Goal: Information Seeking & Learning: Learn about a topic

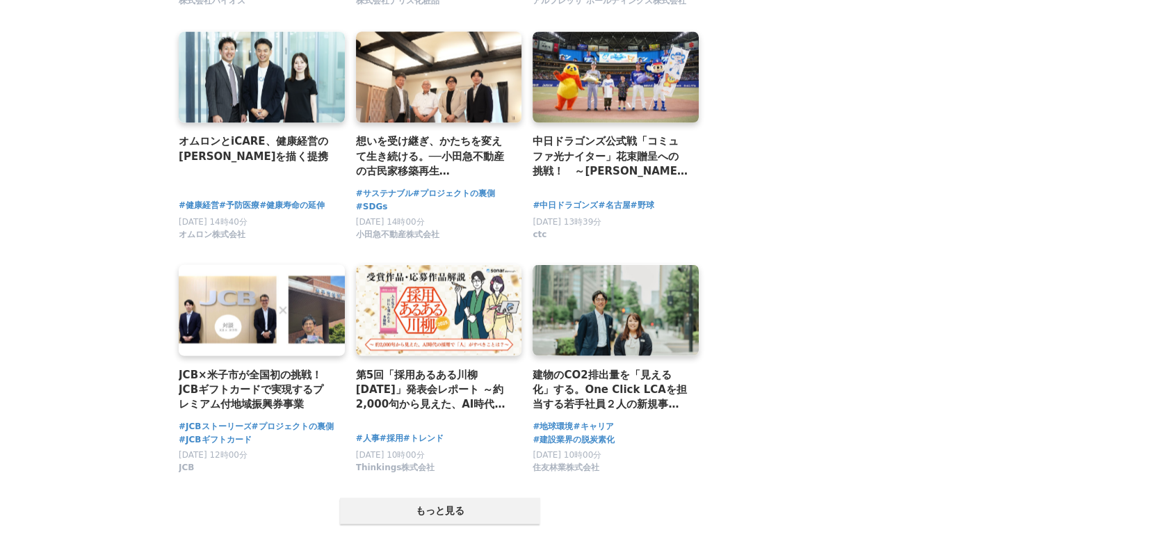
scroll to position [2550, 0]
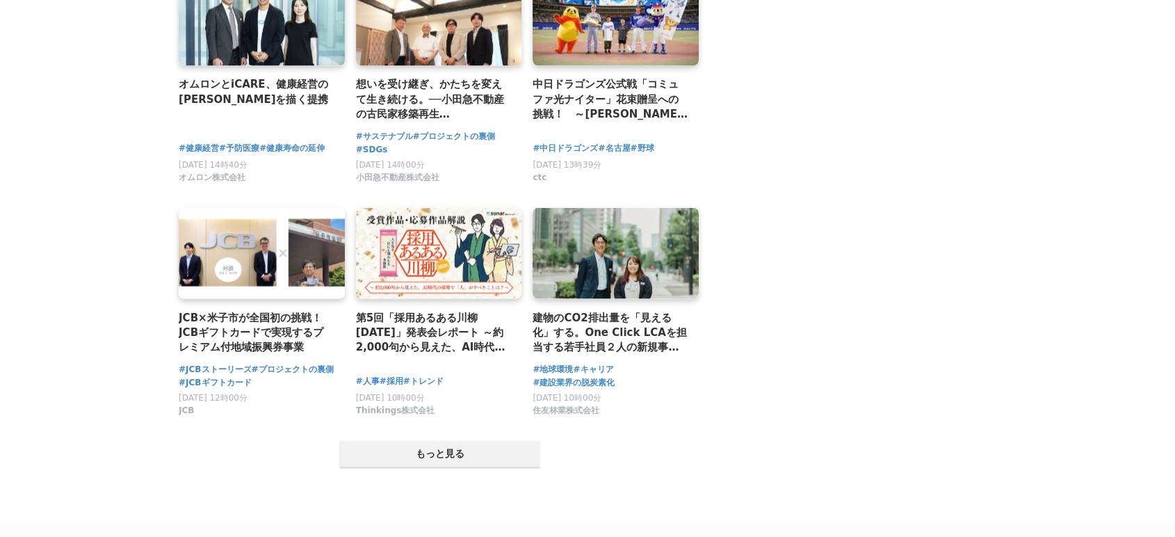
click at [492, 454] on button "もっと見る" at bounding box center [440, 453] width 200 height 26
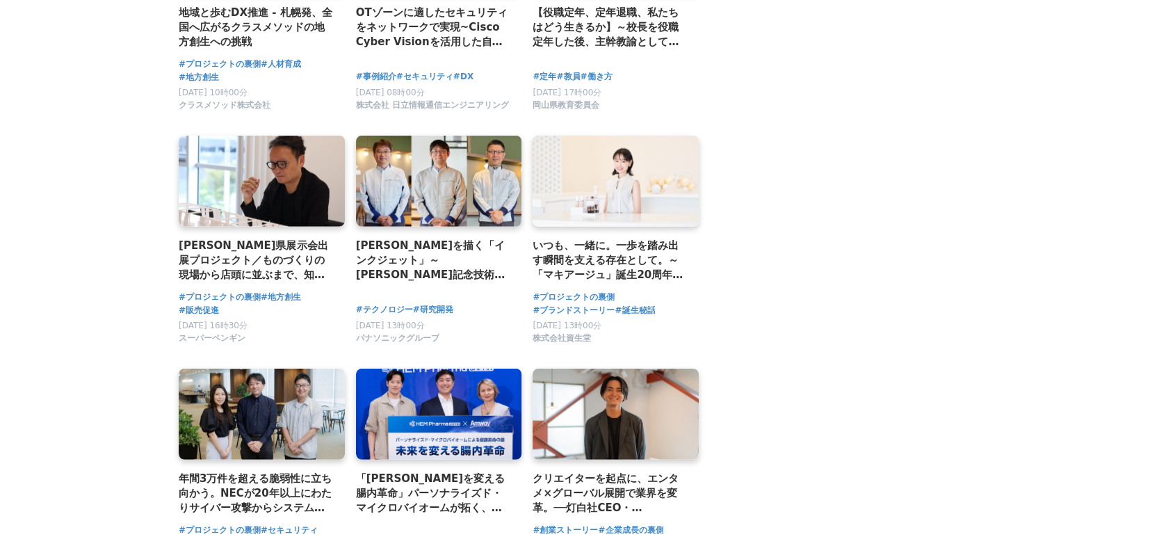
scroll to position [4233, 0]
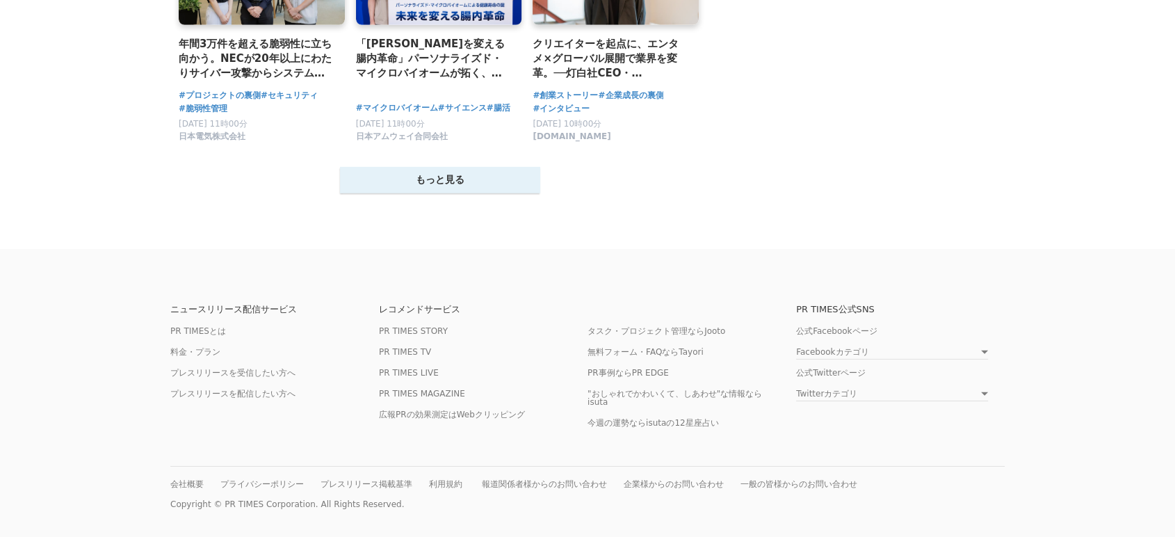
click at [449, 175] on button "もっと見る" at bounding box center [440, 180] width 200 height 26
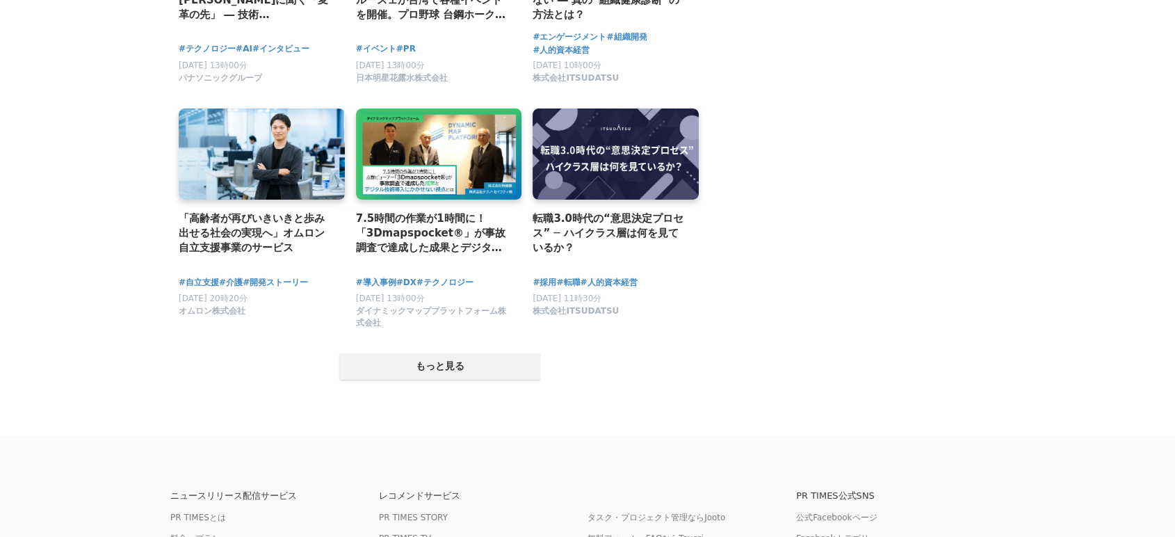
scroll to position [5470, 0]
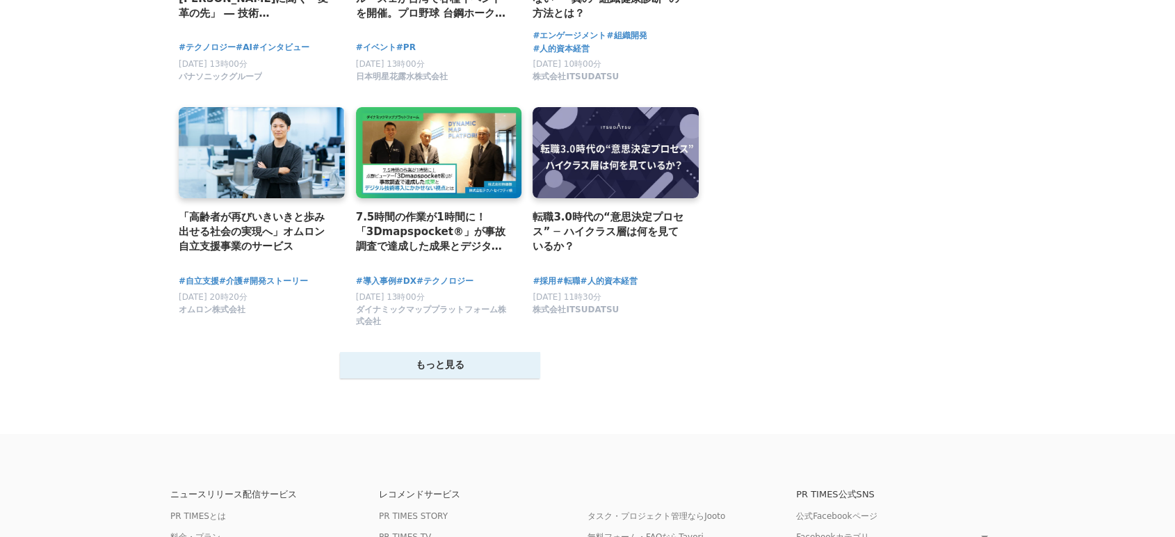
click at [512, 377] on button "もっと見る" at bounding box center [440, 365] width 200 height 26
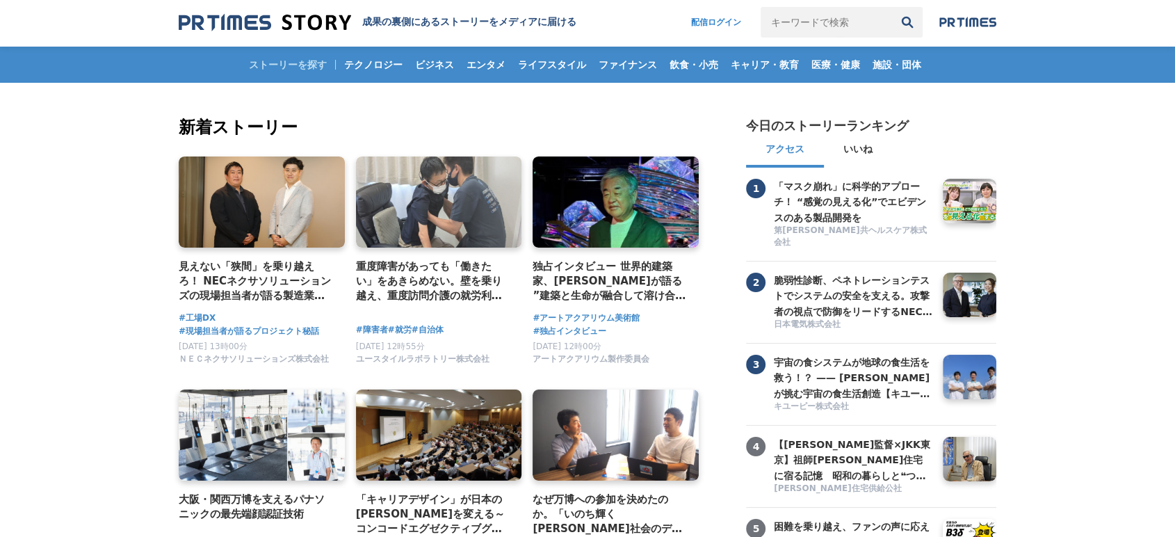
scroll to position [0, 0]
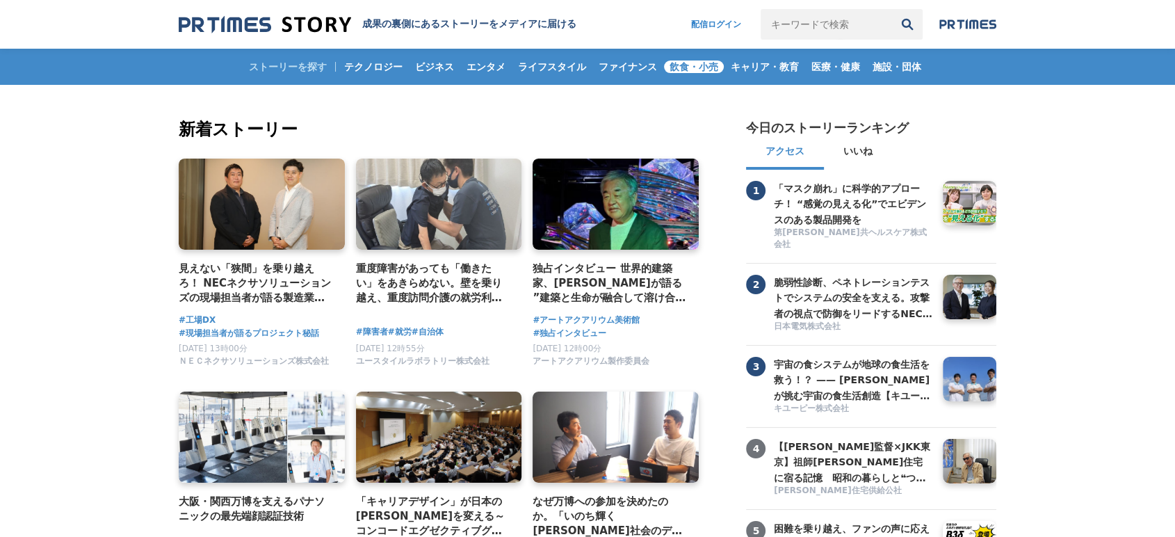
click at [685, 69] on span "飲食・小売" at bounding box center [694, 67] width 60 height 13
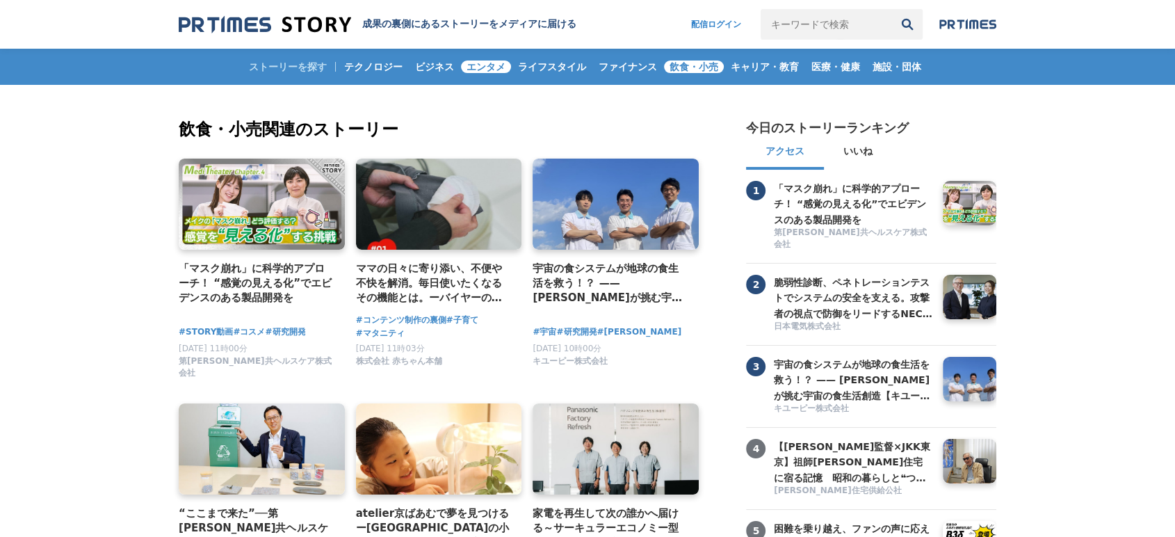
click at [466, 61] on span "エンタメ" at bounding box center [486, 67] width 50 height 13
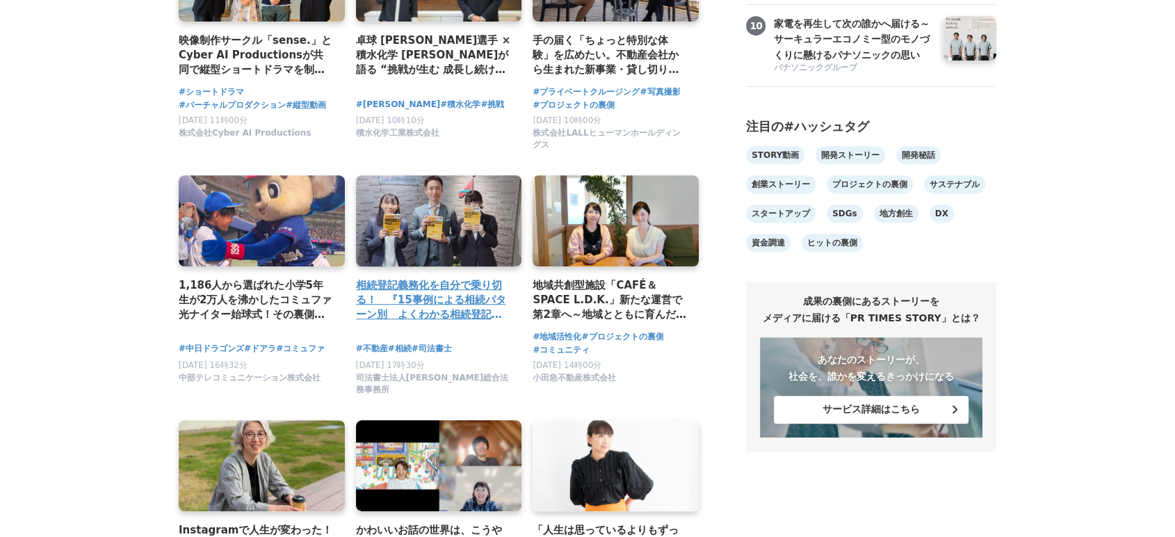
scroll to position [1391, 0]
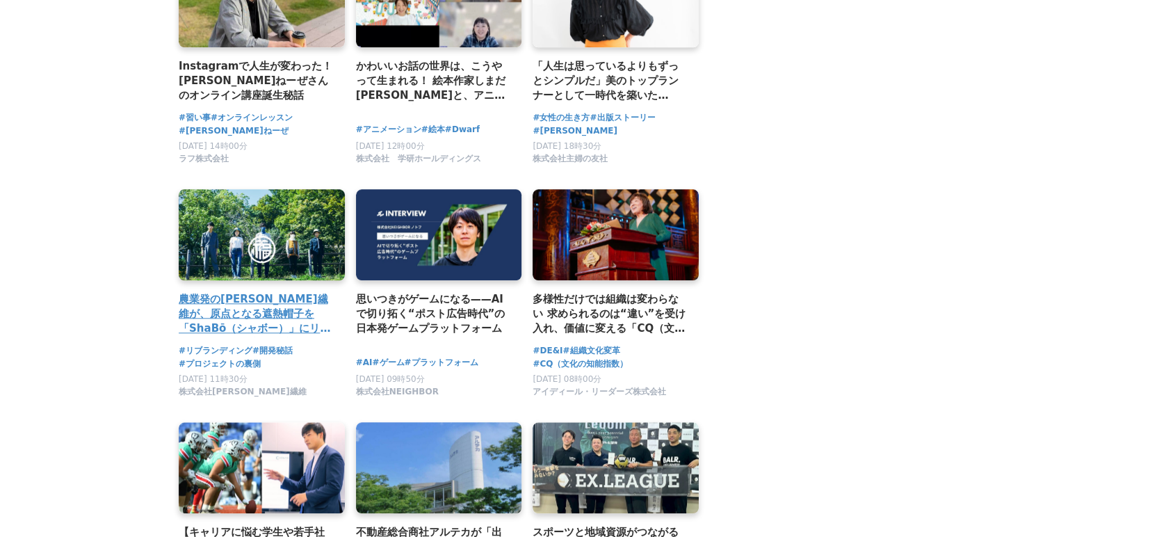
click at [282, 276] on link at bounding box center [262, 235] width 175 height 96
click at [310, 316] on h2 "農業発の[PERSON_NAME]繊維が、原点となる遮熱帽子を「ShaBō（シャボー）」にリブランディング。新たな市場開拓と顧客獲得の挑戦。" at bounding box center [256, 313] width 155 height 45
click at [297, 223] on link at bounding box center [262, 235] width 175 height 96
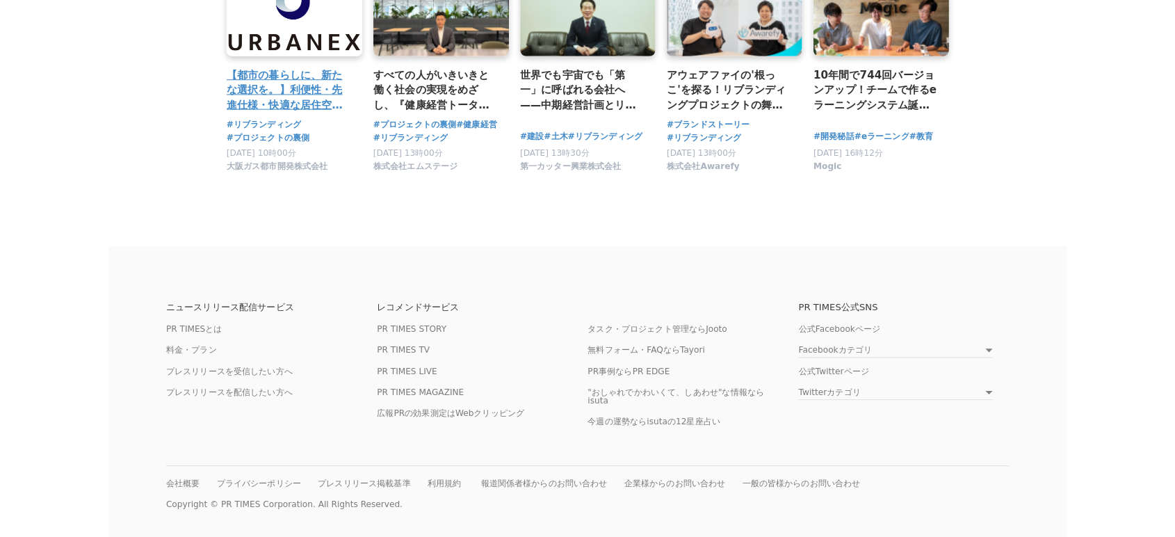
scroll to position [5961, 0]
